Goal: Check status: Check status

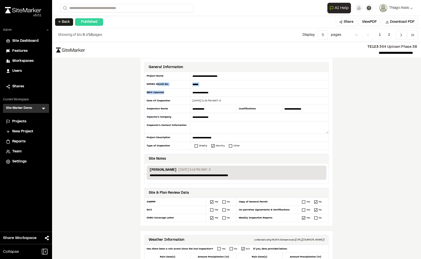
drag, startPoint x: 155, startPoint y: 84, endPoint x: 163, endPoint y: 94, distance: 12.5
click at [163, 94] on div "**********" at bounding box center [236, 111] width 184 height 78
click at [163, 94] on div "MS4 Operator" at bounding box center [167, 93] width 46 height 8
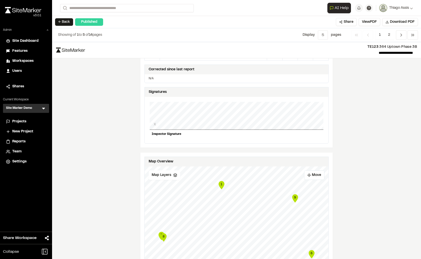
scroll to position [374, 0]
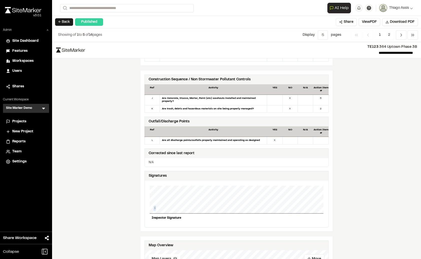
drag, startPoint x: 150, startPoint y: 202, endPoint x: 162, endPoint y: 204, distance: 12.2
click at [162, 204] on div "X" at bounding box center [237, 200] width 174 height 28
click at [161, 204] on div "X" at bounding box center [237, 200] width 174 height 28
drag, startPoint x: 164, startPoint y: 205, endPoint x: 160, endPoint y: 195, distance: 11.5
click at [160, 195] on div "X" at bounding box center [237, 200] width 174 height 28
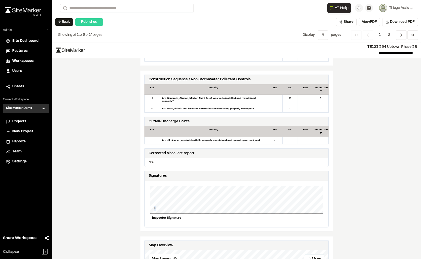
click at [160, 195] on div "X" at bounding box center [237, 200] width 174 height 28
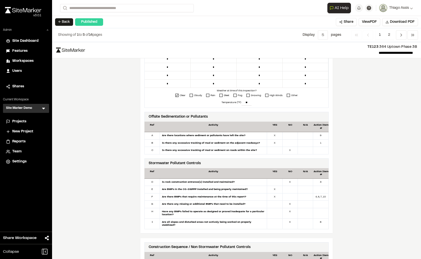
scroll to position [159, 0]
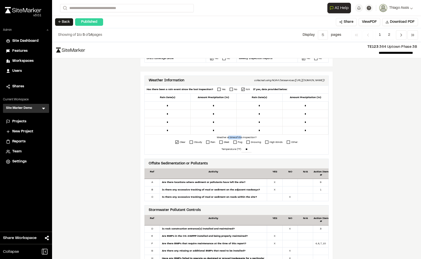
drag, startPoint x: 226, startPoint y: 137, endPoint x: 240, endPoint y: 137, distance: 14.0
click at [240, 137] on div "Weather at time of this inspection?" at bounding box center [237, 138] width 184 height 4
drag, startPoint x: 240, startPoint y: 137, endPoint x: 232, endPoint y: 137, distance: 7.8
click at [232, 137] on div "Weather at time of this inspection?" at bounding box center [237, 138] width 184 height 4
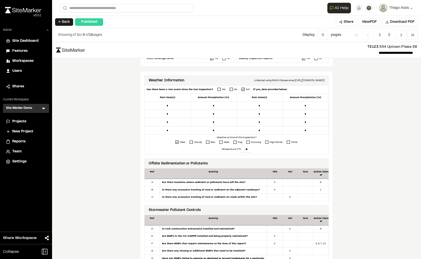
click at [232, 137] on div "Weather at time of this inspection?" at bounding box center [237, 138] width 184 height 4
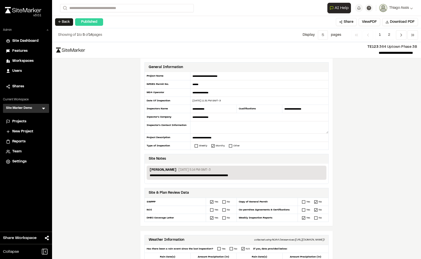
click at [187, 134] on div "**********" at bounding box center [236, 111] width 184 height 78
click at [187, 134] on div "Project Description" at bounding box center [167, 138] width 46 height 8
click at [225, 136] on div "**********" at bounding box center [236, 111] width 184 height 78
drag, startPoint x: 187, startPoint y: 211, endPoint x: 196, endPoint y: 211, distance: 9.0
click at [196, 211] on div "NOI" at bounding box center [175, 210] width 61 height 8
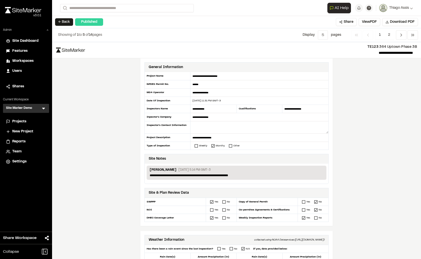
click at [196, 211] on div "NOI" at bounding box center [175, 210] width 61 height 8
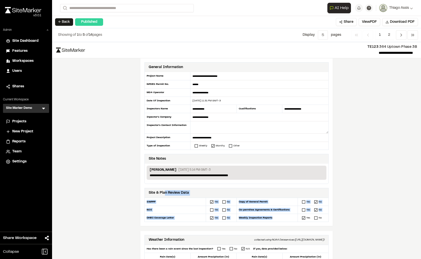
drag, startPoint x: 169, startPoint y: 195, endPoint x: 245, endPoint y: 221, distance: 81.1
click at [245, 221] on div "Site & Plan Review Data SWPPP Yes No Copy of General Permit Yes No NOI Yes No C…" at bounding box center [236, 205] width 184 height 34
click at [245, 221] on div "Weekly Inspection Reports" at bounding box center [266, 218] width 61 height 8
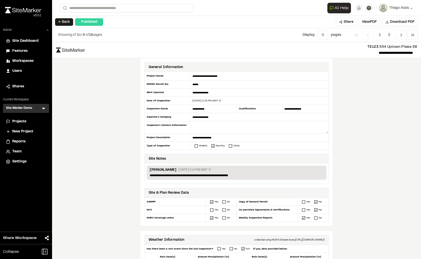
scroll to position [113, 0]
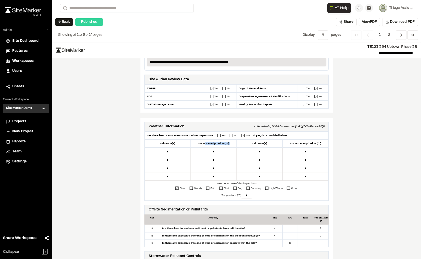
drag, startPoint x: 203, startPoint y: 143, endPoint x: 237, endPoint y: 144, distance: 33.5
click at [237, 144] on div "Rain Date(s) Amount Precipitation (in) Rain Date(s) Amount Precipitation (in)" at bounding box center [237, 144] width 184 height 8
click at [237, 144] on div "Rain Date(s)" at bounding box center [259, 144] width 46 height 8
drag, startPoint x: 285, startPoint y: 142, endPoint x: 331, endPoint y: 145, distance: 45.4
click at [331, 145] on div "**********" at bounding box center [236, 150] width 369 height 217
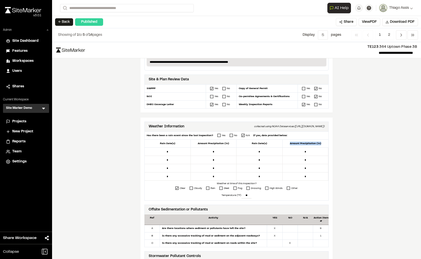
click at [331, 145] on div "**********" at bounding box center [236, 150] width 369 height 217
drag, startPoint x: 284, startPoint y: 127, endPoint x: 307, endPoint y: 128, distance: 22.5
click at [307, 128] on div "collected using NOAA Dataservices (https://www.ncdc.noaa.gov)" at bounding box center [289, 127] width 70 height 4
click at [296, 128] on div "collected using NOAA Dataservices (https://www.ncdc.noaa.gov)" at bounding box center [289, 127] width 70 height 4
click at [239, 175] on div "* * * * * * * * * * * * * * * *" at bounding box center [237, 164] width 184 height 33
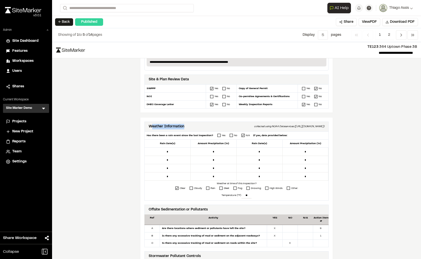
drag, startPoint x: 149, startPoint y: 126, endPoint x: 194, endPoint y: 128, distance: 44.8
click at [194, 128] on div "Weather Information collected using NOAA Dataservices (https://www.ncdc.noaa.go…" at bounding box center [236, 127] width 184 height 10
drag, startPoint x: 194, startPoint y: 128, endPoint x: 142, endPoint y: 125, distance: 52.3
click at [142, 125] on div "Weather Information collected using NOAA Dataservices (https://www.ncdc.noaa.go…" at bounding box center [236, 222] width 192 height 208
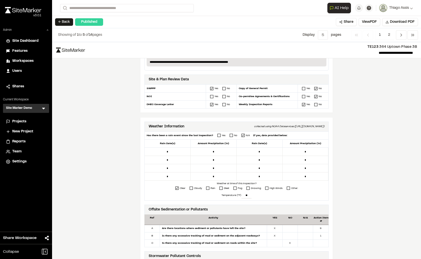
copy div "Weather Information"
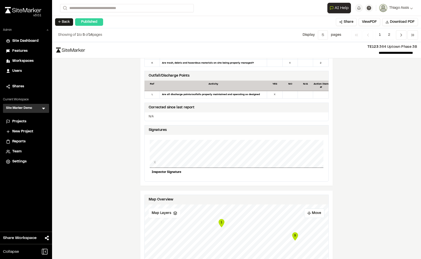
scroll to position [519, 0]
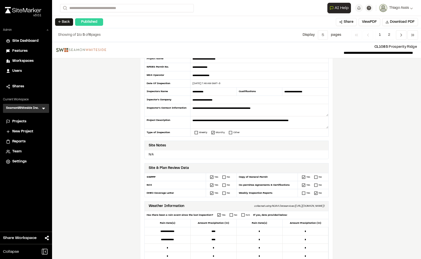
scroll to position [37, 0]
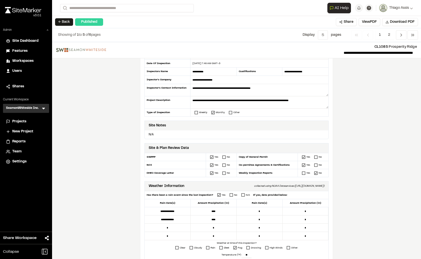
click at [222, 218] on div "**********" at bounding box center [191, 223] width 92 height 33
click at [195, 209] on div "**********" at bounding box center [191, 223] width 92 height 33
click at [221, 219] on div "**********" at bounding box center [191, 223] width 92 height 33
click at [220, 219] on div "**********" at bounding box center [191, 223] width 92 height 33
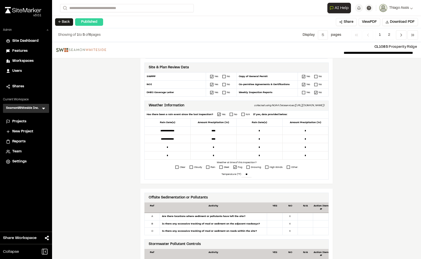
click at [299, 87] on div "Yes No" at bounding box center [313, 85] width 31 height 8
click at [302, 85] on icon at bounding box center [303, 84] width 3 height 3
click at [318, 93] on div "No" at bounding box center [319, 93] width 3 height 4
click at [315, 93] on icon at bounding box center [315, 92] width 3 height 3
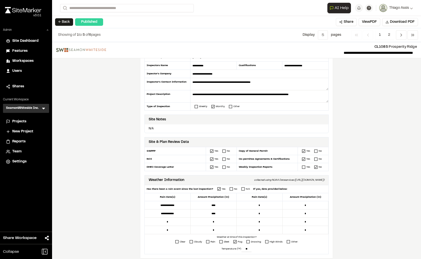
scroll to position [69, 0]
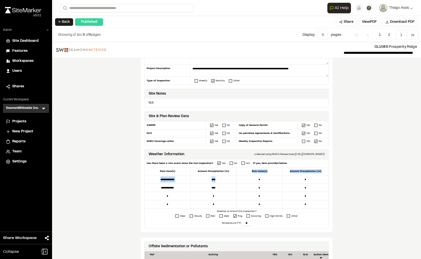
click at [225, 192] on div "**********" at bounding box center [236, 193] width 184 height 69
click at [273, 196] on div "**********" at bounding box center [236, 193] width 184 height 69
drag, startPoint x: 234, startPoint y: 212, endPoint x: 260, endPoint y: 212, distance: 25.3
click at [260, 212] on div "Weather at time of this inspection?" at bounding box center [237, 211] width 184 height 4
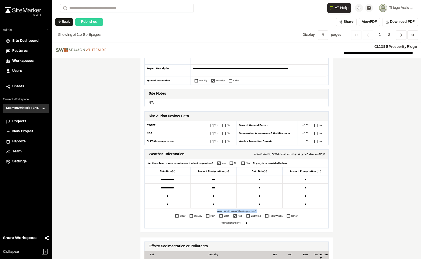
drag, startPoint x: 260, startPoint y: 212, endPoint x: 218, endPoint y: 212, distance: 41.3
click at [218, 212] on div "Weather at time of this inspection?" at bounding box center [237, 211] width 184 height 4
click at [196, 215] on div "Cloudy" at bounding box center [198, 216] width 8 height 4
click at [177, 216] on div at bounding box center [177, 216] width 5 height 4
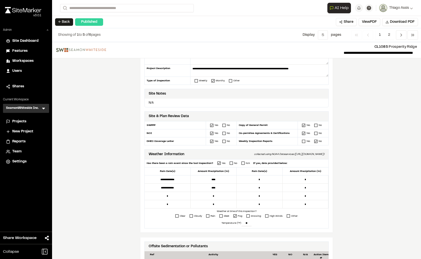
click at [176, 216] on rect at bounding box center [176, 215] width 3 height 3
click at [194, 216] on div "Cloudy" at bounding box center [198, 216] width 8 height 4
click at [248, 211] on div "Weather at time of this inspection?" at bounding box center [237, 211] width 184 height 4
drag, startPoint x: 239, startPoint y: 216, endPoint x: 274, endPoint y: 217, distance: 35.3
click at [274, 217] on div "Clear Cloudy Rain Sleet Fog Snowing High Winds Other:" at bounding box center [237, 216] width 184 height 6
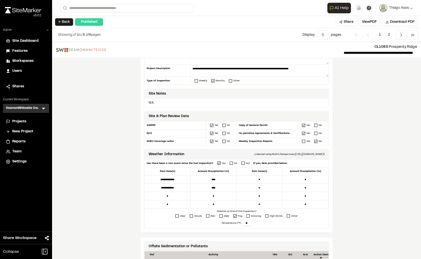
click at [274, 217] on div "High Winds" at bounding box center [275, 216] width 13 height 4
drag, startPoint x: 233, startPoint y: 222, endPoint x: 260, endPoint y: 223, distance: 27.8
click at [261, 223] on div "Temperature: (°F) **" at bounding box center [237, 223] width 184 height 8
click at [260, 223] on div "Temperature: (°F) **" at bounding box center [237, 223] width 184 height 8
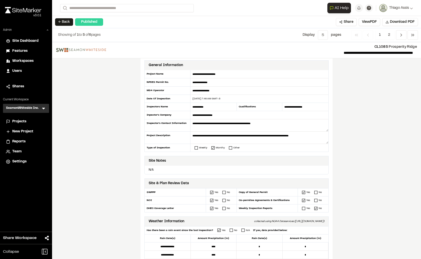
scroll to position [0, 0]
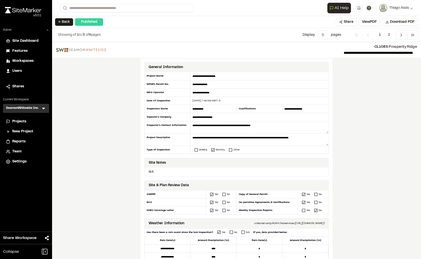
click at [102, 183] on div "**********" at bounding box center [236, 150] width 369 height 217
